Goal: Navigation & Orientation: Understand site structure

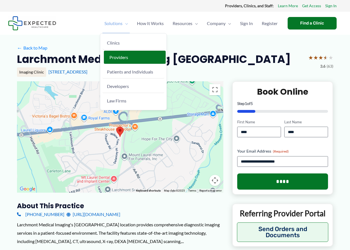
click at [117, 57] on span "Providers" at bounding box center [118, 57] width 19 height 5
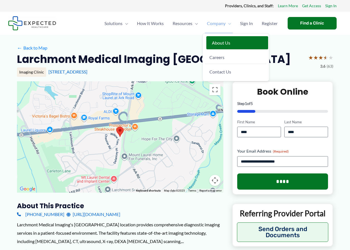
click at [217, 41] on span "About Us" at bounding box center [221, 42] width 18 height 5
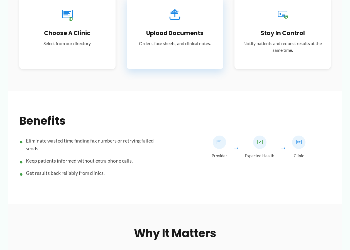
scroll to position [250, 0]
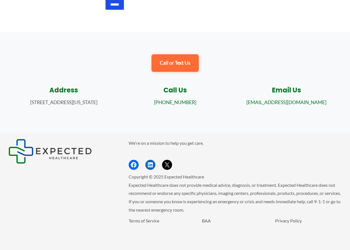
scroll to position [589, 0]
